Goal: Complete application form

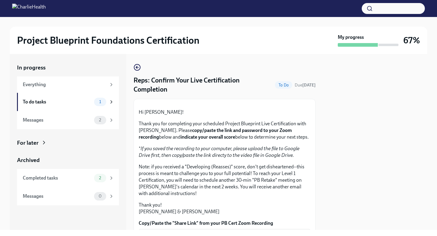
click at [188, 140] on strong "copy/paste the link and password to your Zoom recording" at bounding box center [215, 133] width 153 height 12
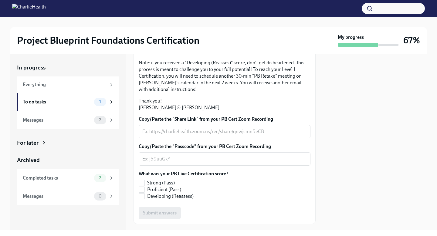
scroll to position [105, 0]
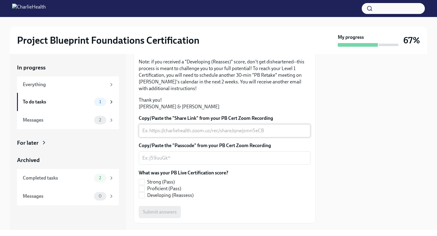
click at [275, 134] on textarea "Copy/Paste the "Share Link" from your PB Cert Zoom Recording" at bounding box center [224, 130] width 164 height 7
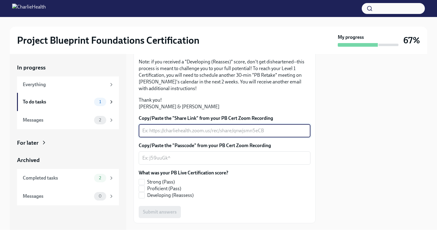
paste textarea "[URL][DOMAIN_NAME]"
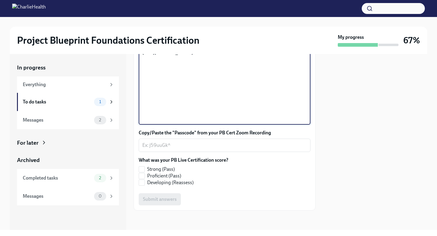
scroll to position [219, 0]
type textarea "[URL][DOMAIN_NAME]"
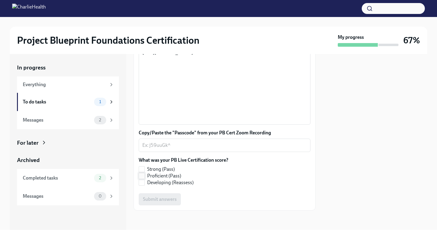
click at [183, 179] on label "Proficient (Pass)" at bounding box center [181, 176] width 85 height 7
click at [144, 179] on input "Proficient (Pass)" at bounding box center [141, 175] width 5 height 5
checkbox input "true"
click at [198, 149] on textarea "Copy/Paste the "Passcode" from your PB Cert Zoom Recording" at bounding box center [224, 145] width 164 height 7
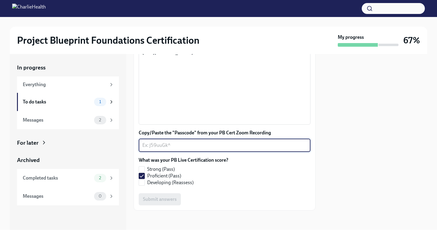
click at [203, 188] on div "What was your PB Live Certification score? Strong (Pass) Proficient (Pass) Deve…" at bounding box center [225, 173] width 172 height 32
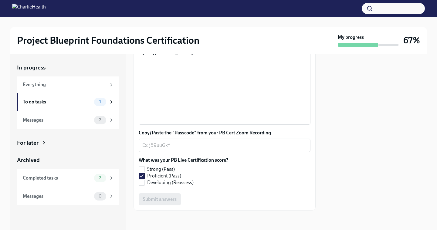
click at [167, 204] on div "Submit answers" at bounding box center [225, 199] width 172 height 12
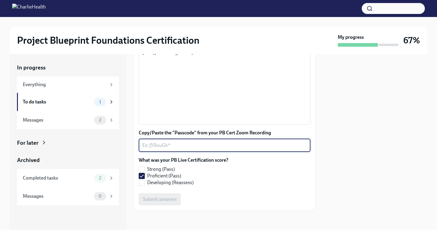
click at [178, 149] on textarea "Copy/Paste the "Passcode" from your PB Cert Zoom Recording" at bounding box center [224, 145] width 164 height 7
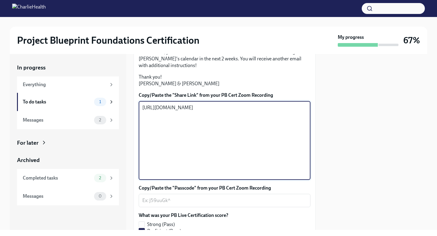
scroll to position [0, 0]
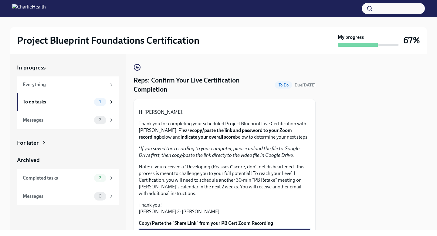
drag, startPoint x: 215, startPoint y: 124, endPoint x: 131, endPoint y: 37, distance: 121.2
click at [131, 36] on div "Project Blueprint Foundations Certification My progress 67% In progress Everyth…" at bounding box center [218, 123] width 437 height 213
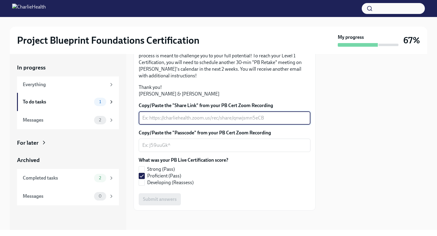
paste textarea "[URL][DOMAIN_NAME]"
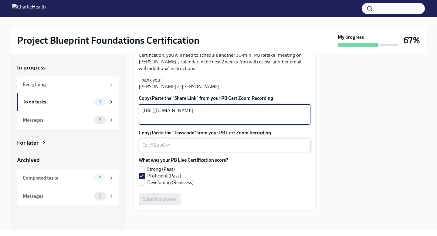
type textarea "[URL][DOMAIN_NAME]"
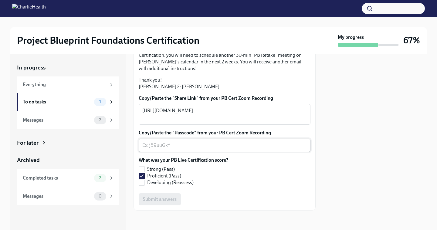
click at [165, 152] on div "x ​" at bounding box center [225, 145] width 172 height 13
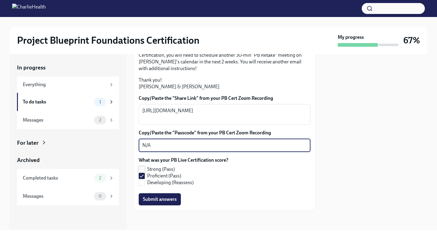
scroll to position [167, 0]
type textarea "N/A"
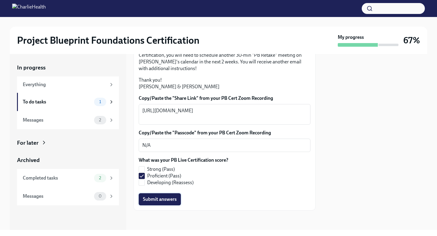
click at [170, 198] on span "Submit answers" at bounding box center [160, 199] width 34 height 6
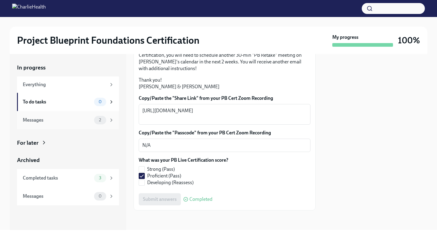
click at [76, 115] on div "Messages 2" at bounding box center [68, 120] width 102 height 18
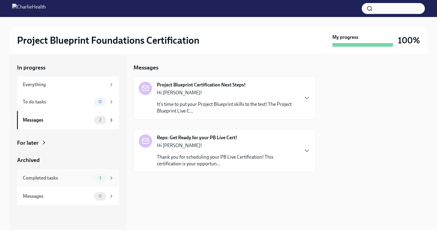
click at [86, 175] on div "Completed tasks" at bounding box center [57, 178] width 69 height 7
